Goal: Communication & Community: Answer question/provide support

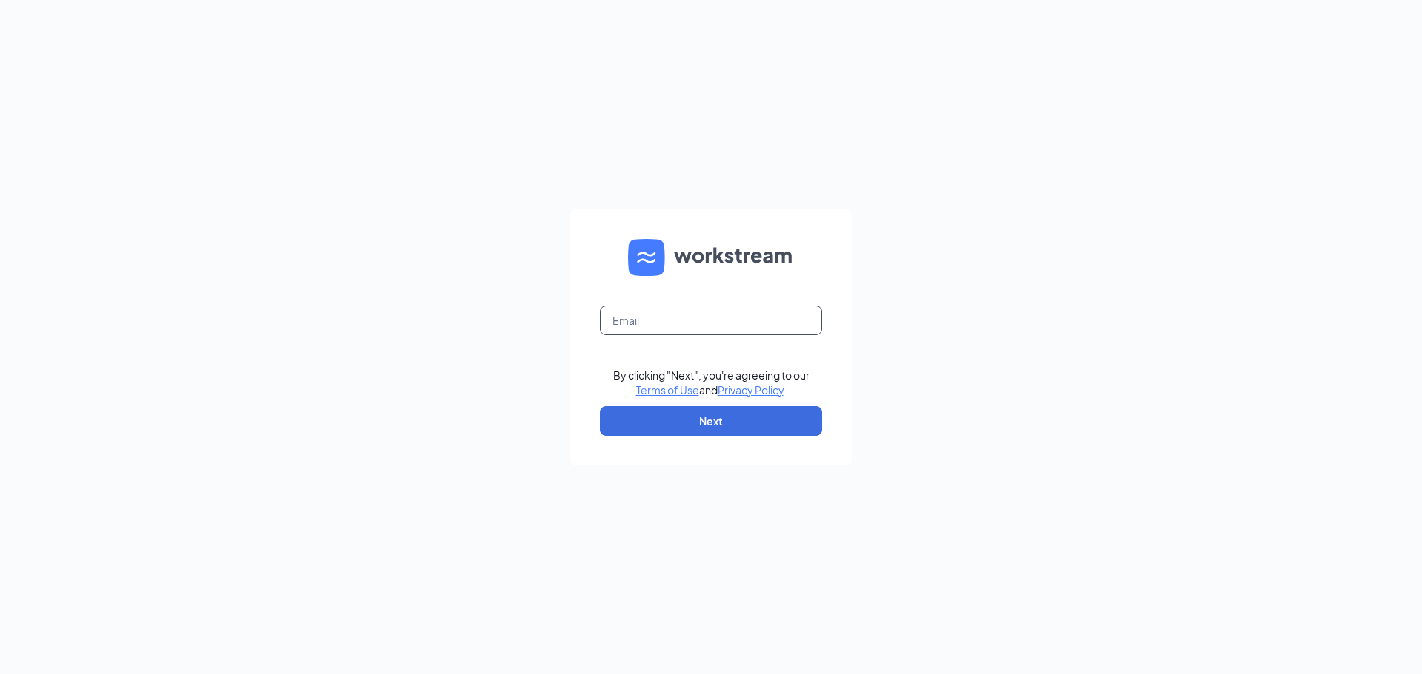
click at [700, 325] on input "text" at bounding box center [711, 321] width 222 height 30
type input "jjmarquette@gmail.com"
click at [709, 416] on button "Next" at bounding box center [711, 421] width 222 height 30
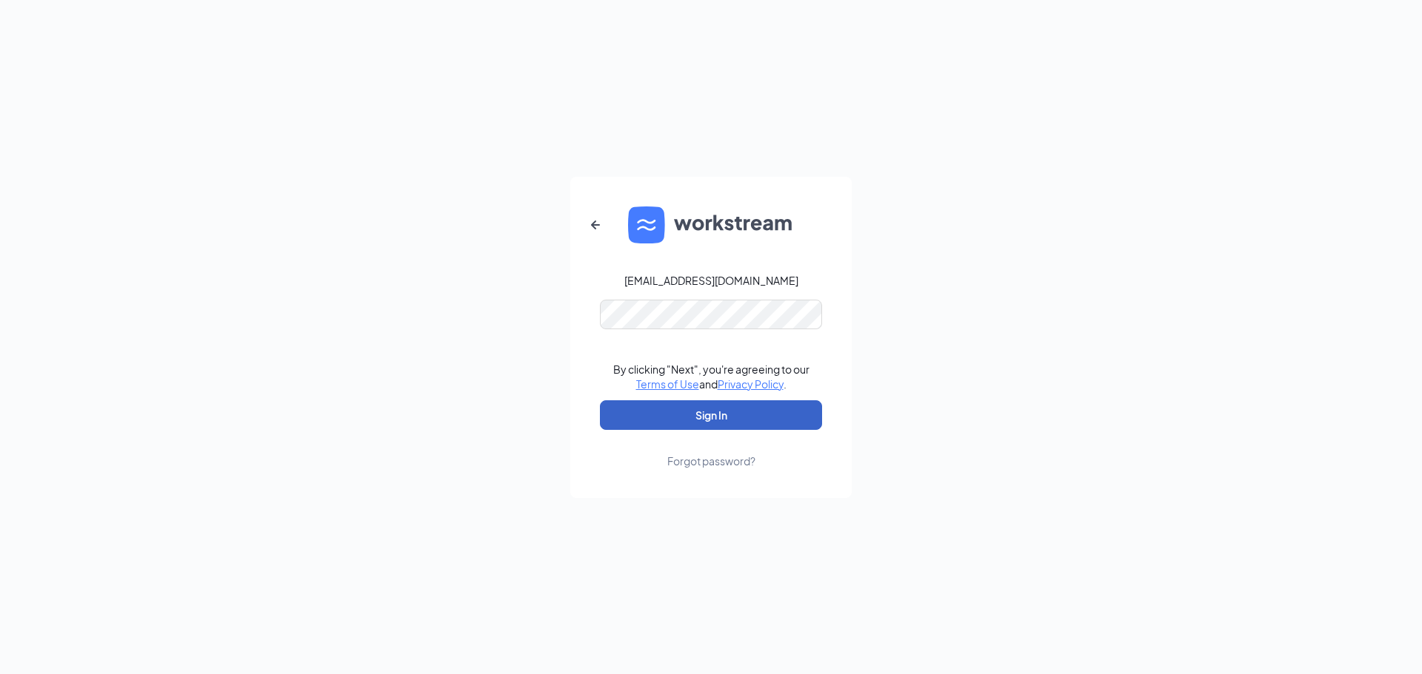
click at [714, 406] on button "Sign In" at bounding box center [711, 416] width 222 height 30
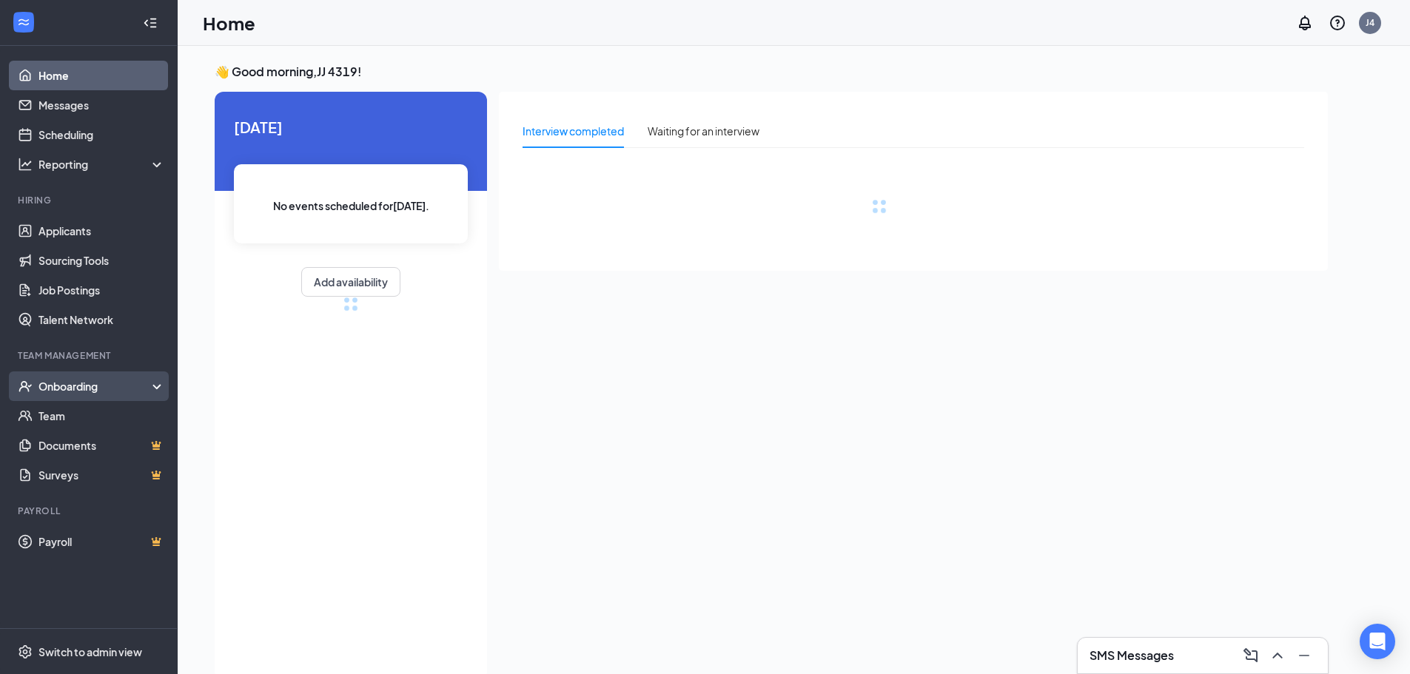
click at [81, 383] on div "Onboarding" at bounding box center [95, 386] width 114 height 15
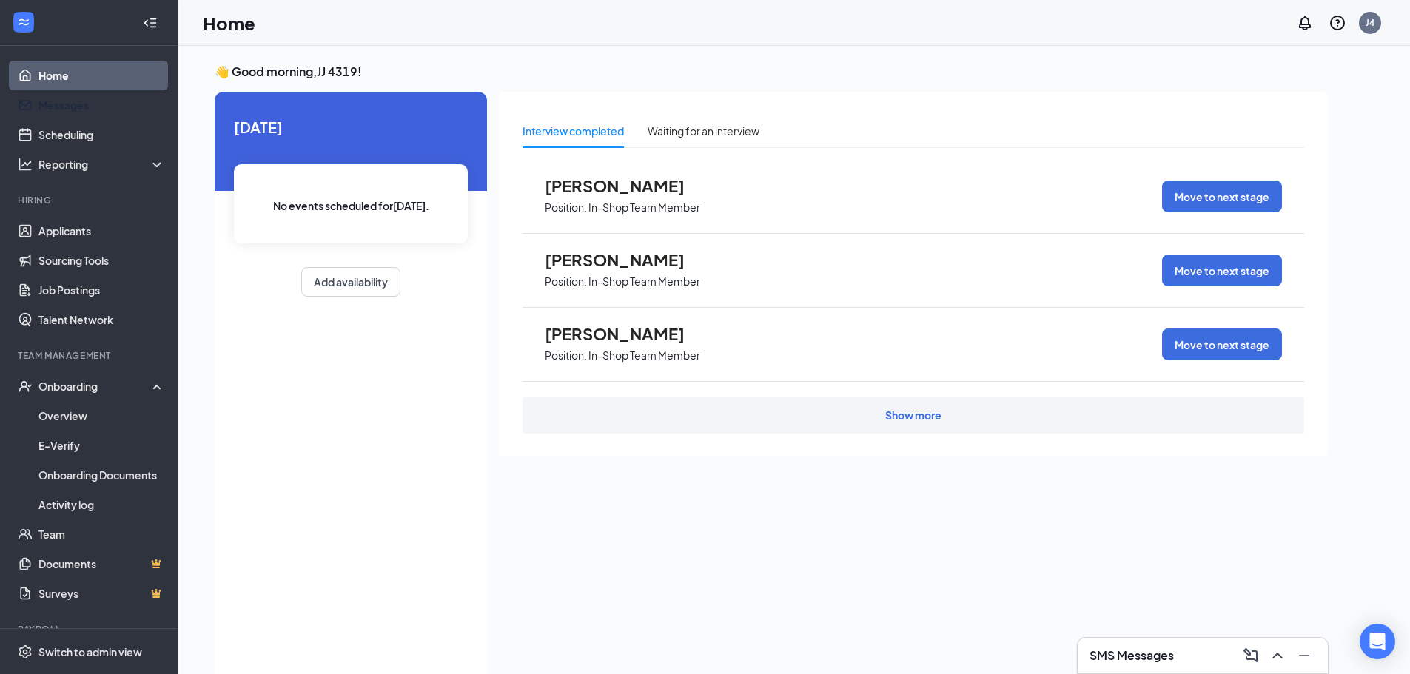
click at [69, 101] on link "Messages" at bounding box center [101, 105] width 127 height 30
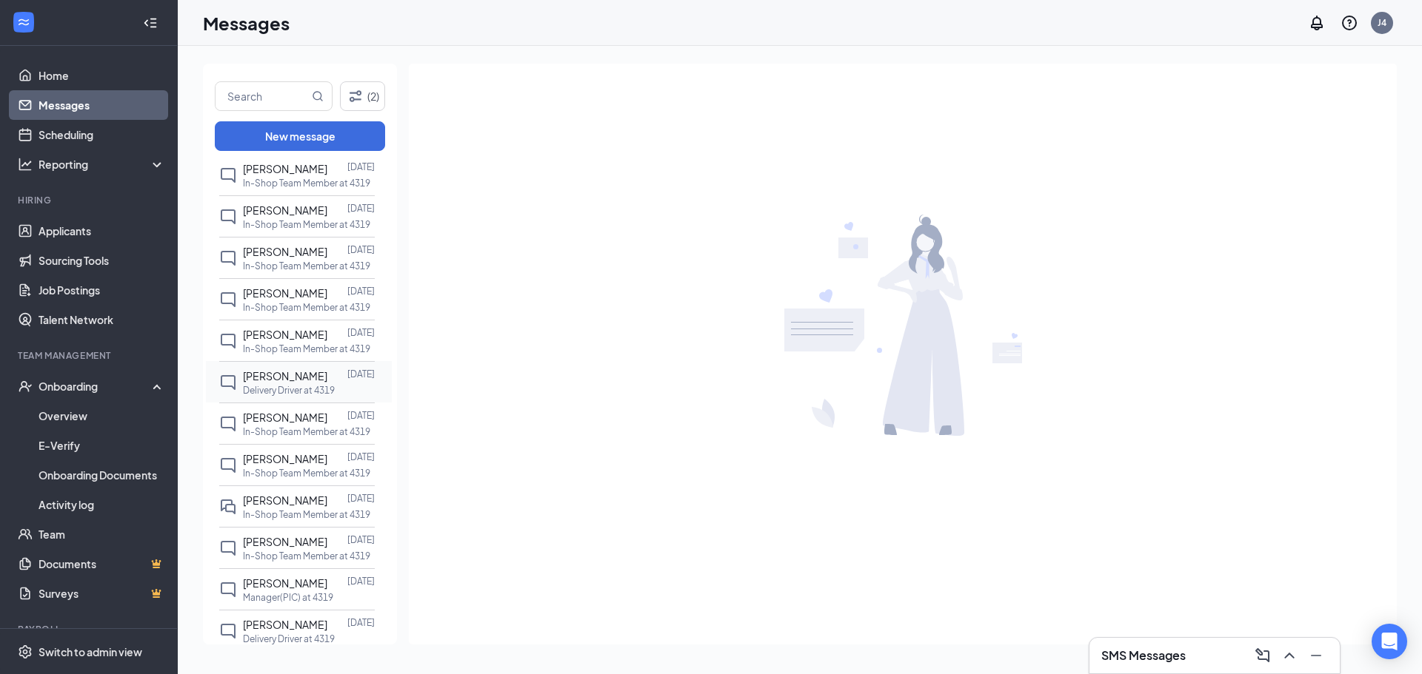
scroll to position [444, 0]
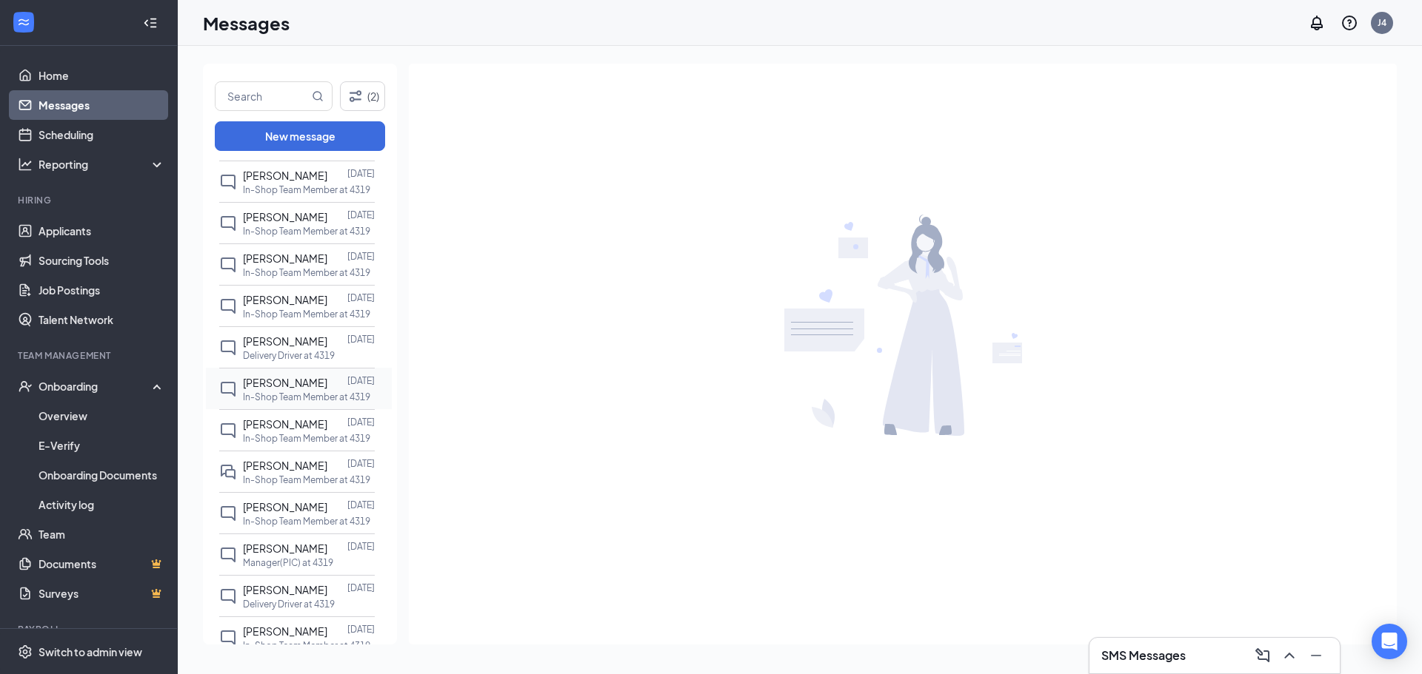
click at [292, 389] on span "[PERSON_NAME]" at bounding box center [285, 382] width 84 height 13
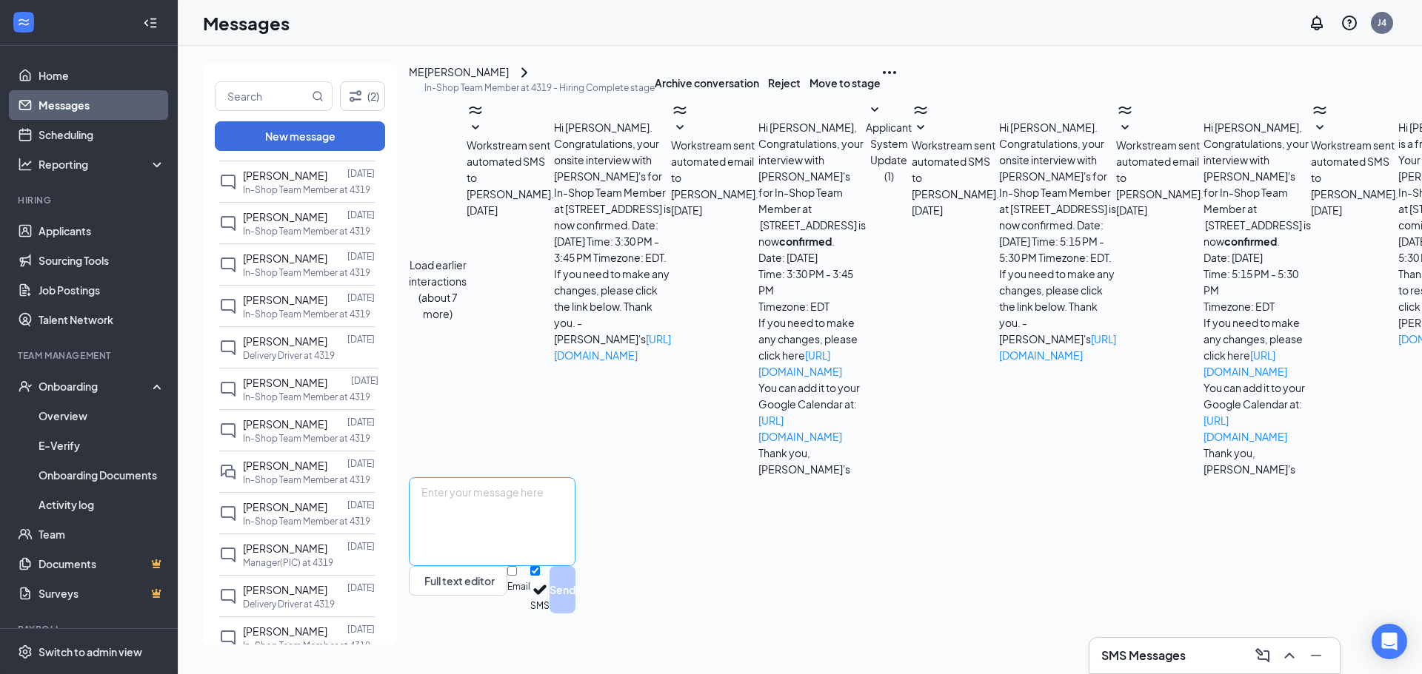
scroll to position [101, 0]
click at [542, 522] on textarea at bounding box center [492, 522] width 167 height 89
type textarea "H"
click at [575, 525] on textarea "Sorry to text you through this, I cant seem to find your contact on my phone. W…" at bounding box center [492, 522] width 167 height 89
click at [569, 546] on textarea "Sorry to text you through this, I can't seem to find your contact on my phone. …" at bounding box center [492, 522] width 167 height 89
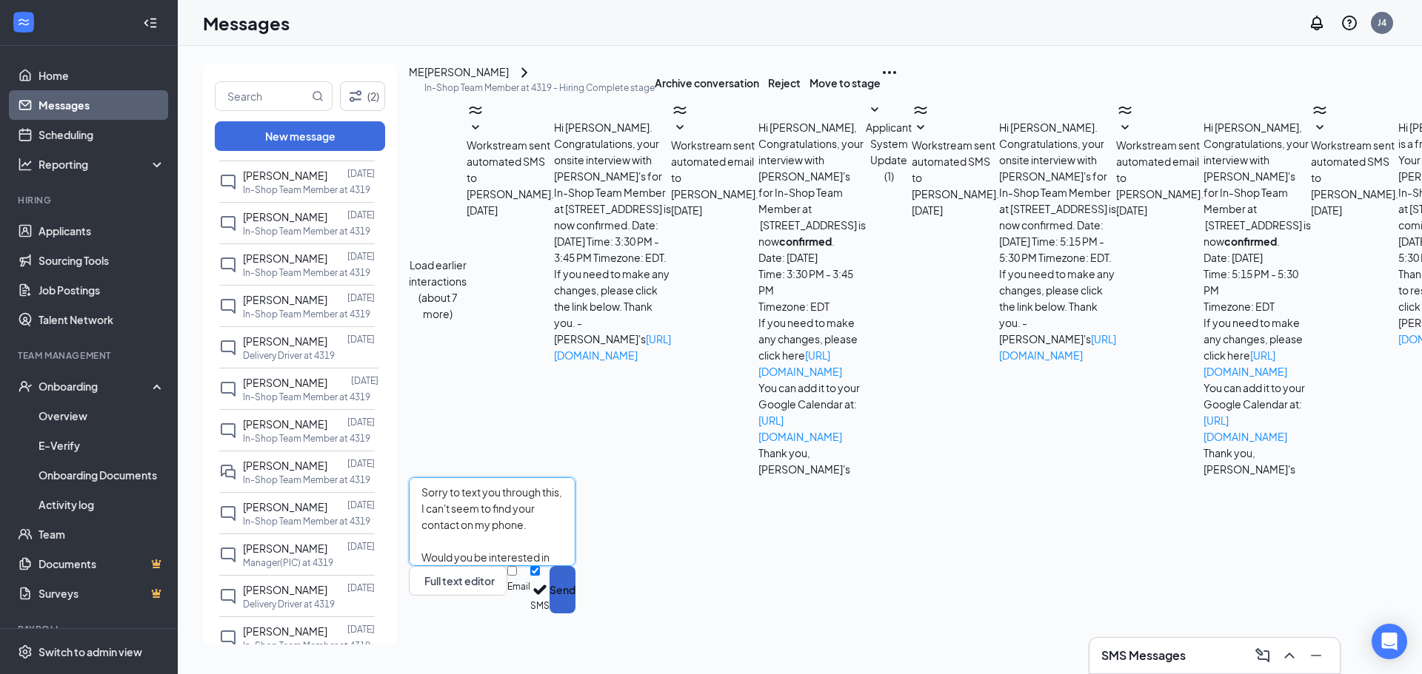
type textarea "Sorry to text you through this, I can't seem to find your contact on my phone. …"
click at [575, 614] on button "Send" at bounding box center [562, 589] width 26 height 47
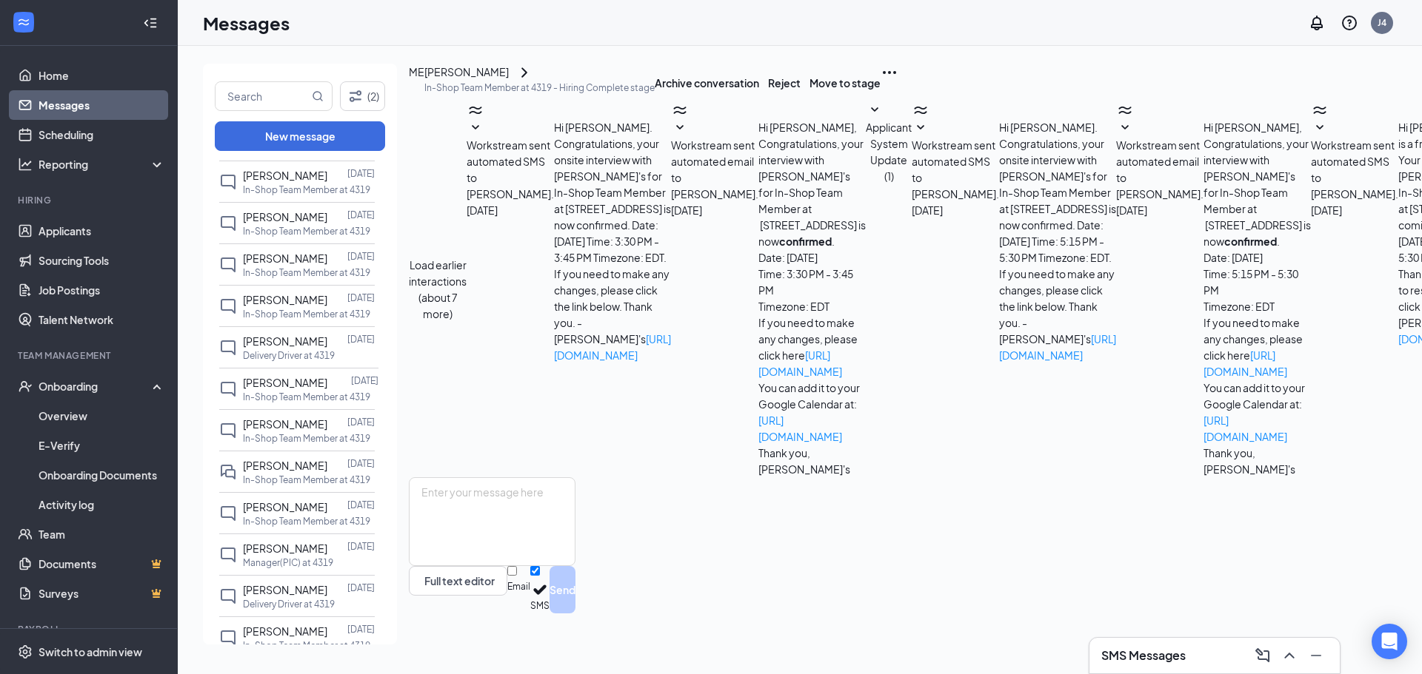
scroll to position [213, 0]
